Goal: Communication & Community: Answer question/provide support

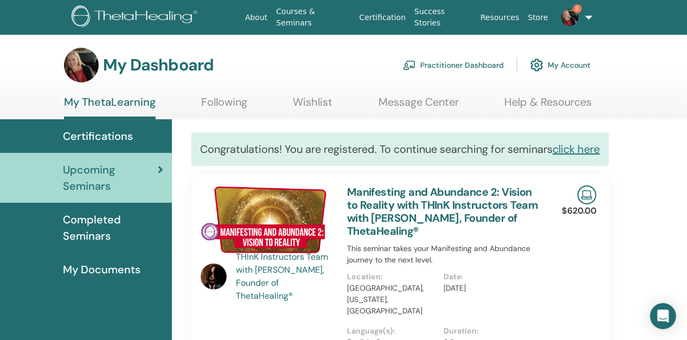
click at [427, 102] on link "Message Center" at bounding box center [419, 105] width 80 height 21
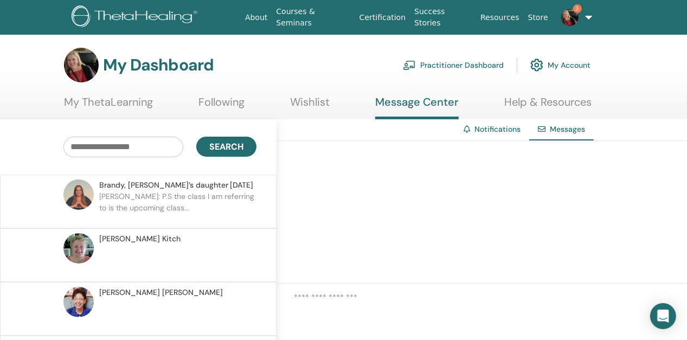
scroll to position [3, 0]
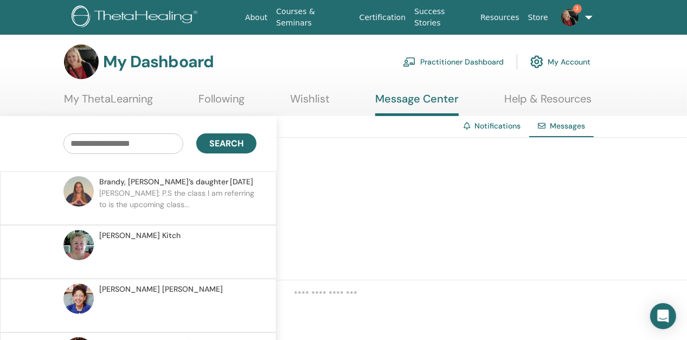
click at [89, 189] on img at bounding box center [78, 191] width 30 height 30
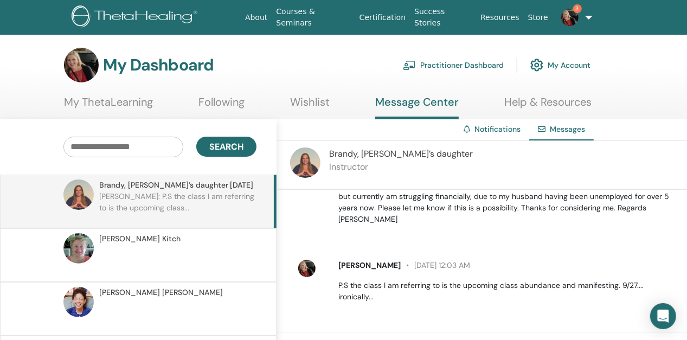
click at [309, 171] on img at bounding box center [305, 163] width 30 height 30
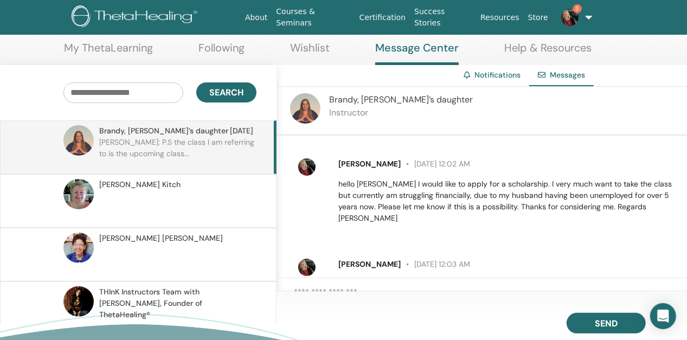
scroll to position [354, 0]
